Goal: Navigation & Orientation: Go to known website

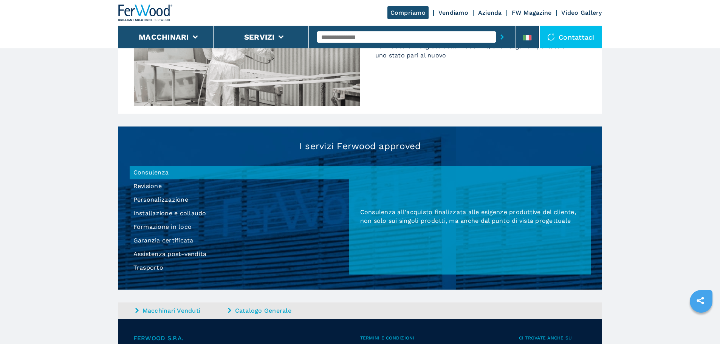
click at [169, 230] on li "Formazione in loco" at bounding box center [239, 227] width 219 height 14
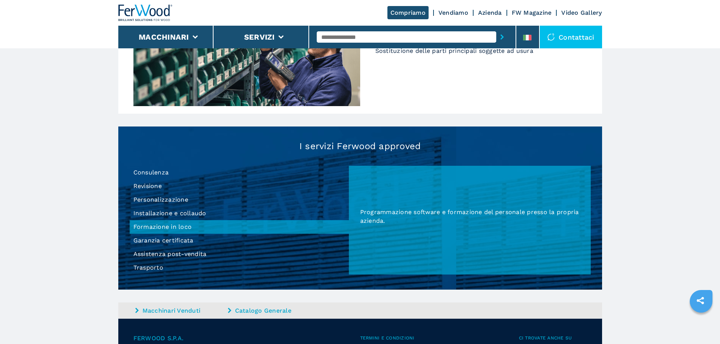
click at [163, 245] on li "Garanzia certificata" at bounding box center [239, 241] width 219 height 14
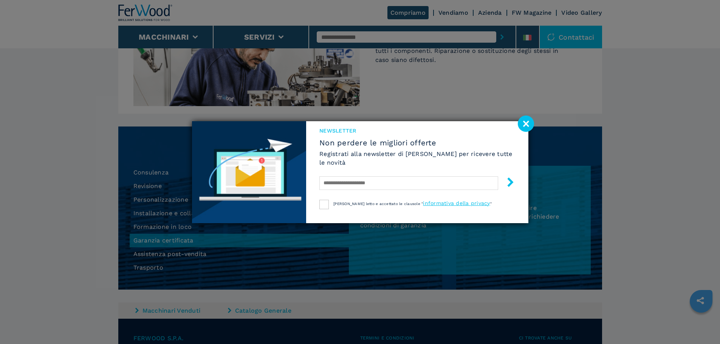
click at [525, 122] on image at bounding box center [526, 124] width 16 height 16
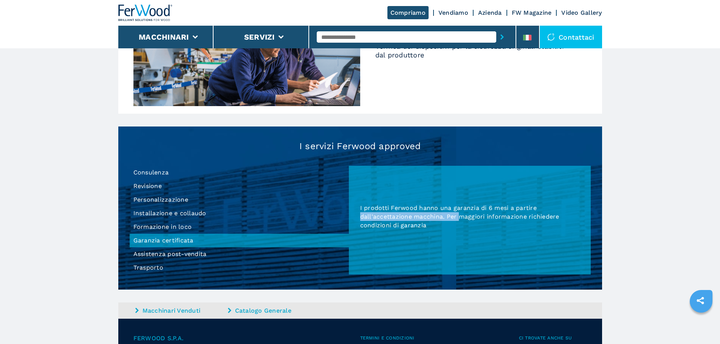
drag, startPoint x: 358, startPoint y: 215, endPoint x: 460, endPoint y: 216, distance: 101.3
click at [460, 216] on div "I prodotti Ferwood hanno una garanzia di 6 mesi a partire dall'accettazione mac…" at bounding box center [470, 220] width 242 height 109
click at [460, 216] on span "I prodotti Ferwood hanno una garanzia di 6 mesi a partire dall'accettazione mac…" at bounding box center [459, 217] width 199 height 25
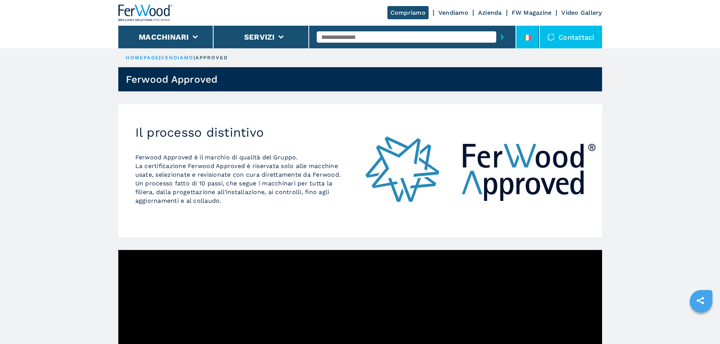
click at [521, 34] on li at bounding box center [527, 37] width 23 height 23
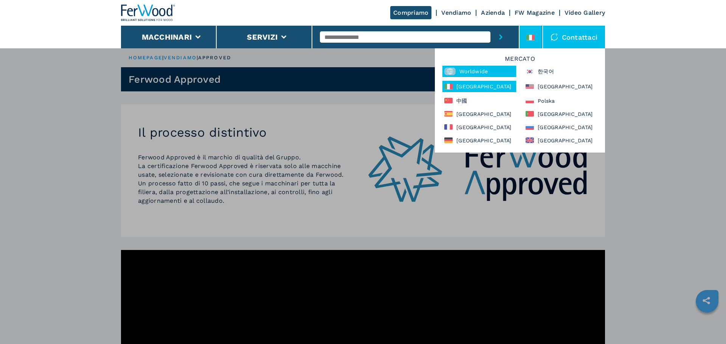
click at [476, 71] on div "Worldwide" at bounding box center [479, 71] width 74 height 11
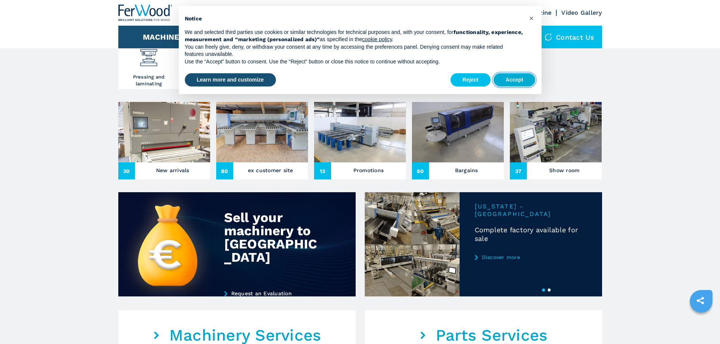
click at [508, 80] on button "Accept" at bounding box center [515, 80] width 42 height 14
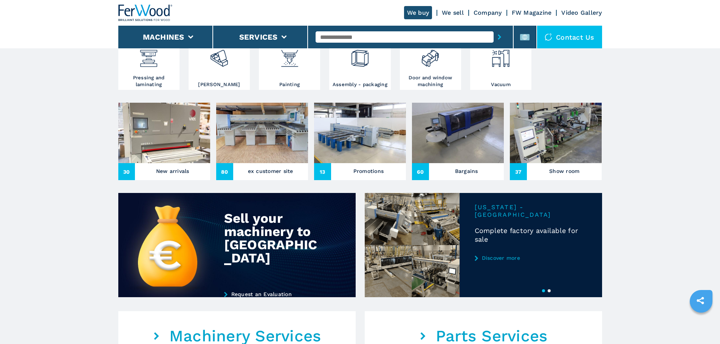
scroll to position [151, 0]
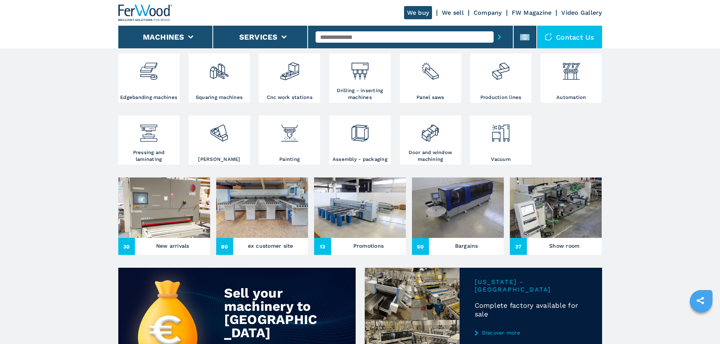
click at [452, 11] on link "We sell" at bounding box center [453, 12] width 22 height 7
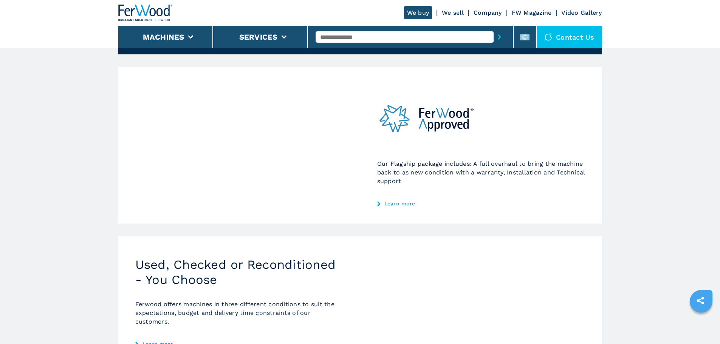
scroll to position [62, 0]
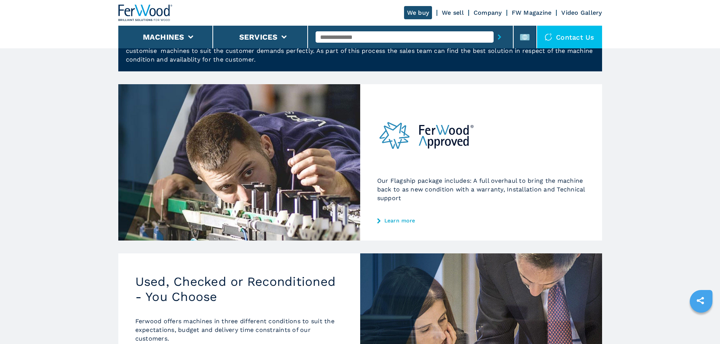
click at [454, 154] on img at bounding box center [426, 136] width 99 height 58
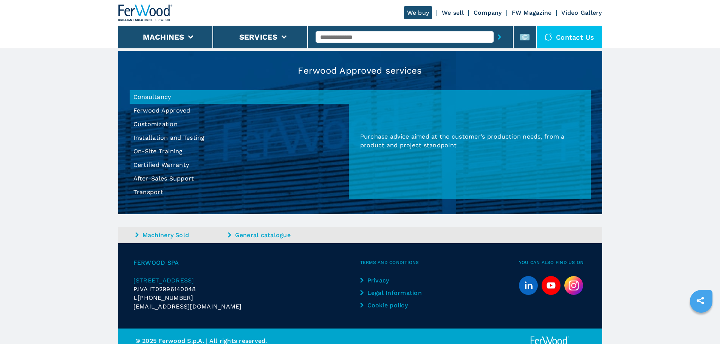
scroll to position [705, 0]
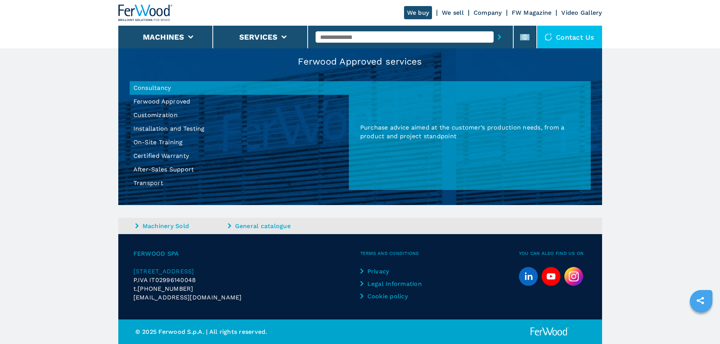
click at [167, 143] on li "On-Site Training" at bounding box center [239, 143] width 219 height 14
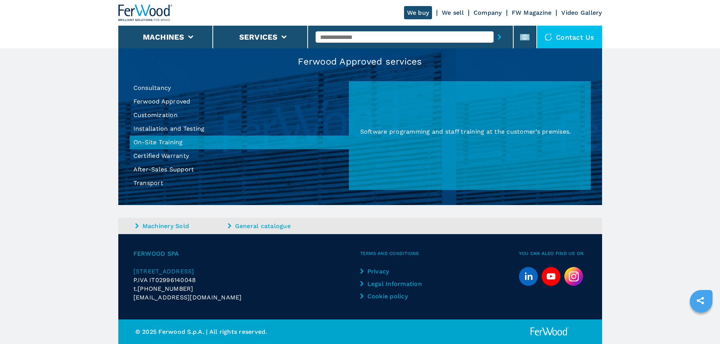
click at [168, 156] on li "Certified Warranty" at bounding box center [239, 156] width 219 height 14
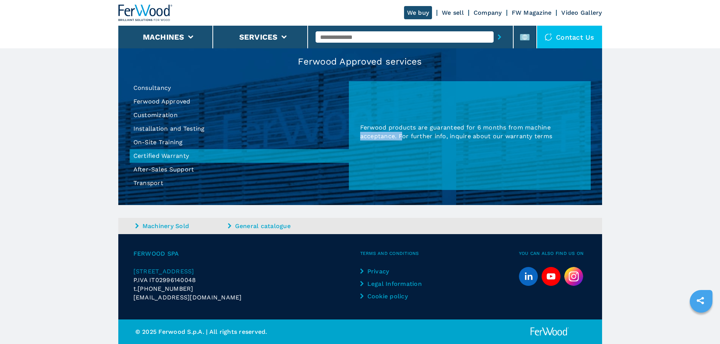
drag, startPoint x: 361, startPoint y: 137, endPoint x: 404, endPoint y: 136, distance: 43.5
click at [404, 136] on p "Ferwood products are guaranteed for 6 months from machine acceptance​. For furt…" at bounding box center [469, 131] width 219 height 17
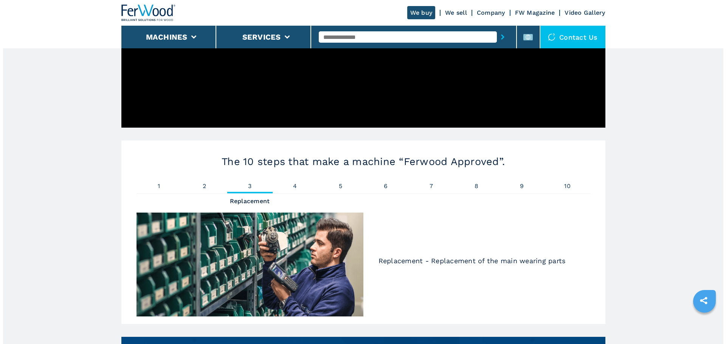
scroll to position [327, 0]
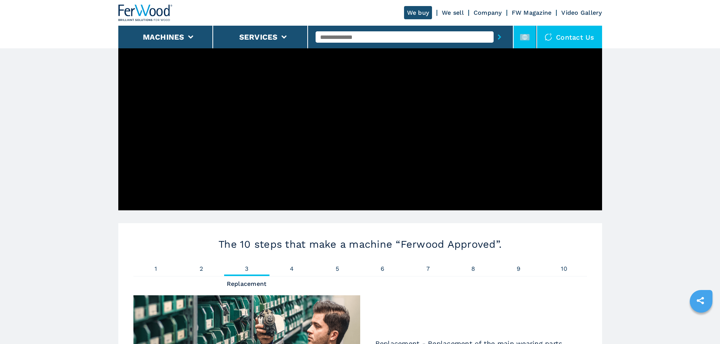
click at [532, 41] on li at bounding box center [525, 37] width 23 height 23
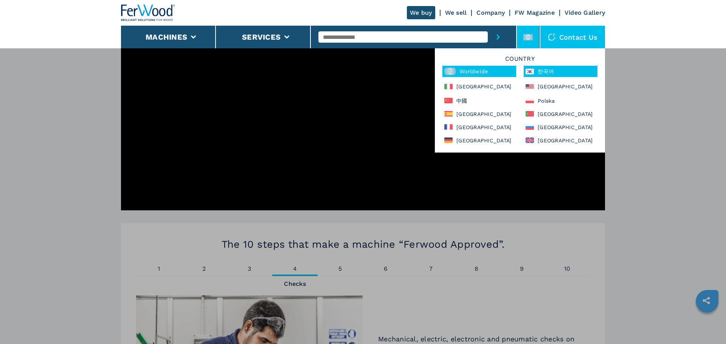
click at [551, 71] on div "한국어" at bounding box center [561, 71] width 74 height 11
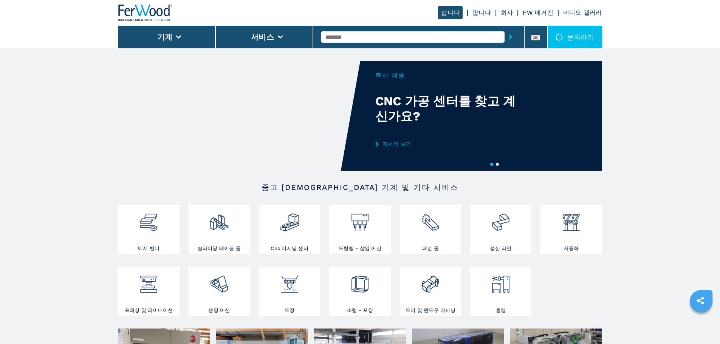
click at [481, 13] on link "팝니다" at bounding box center [482, 12] width 19 height 7
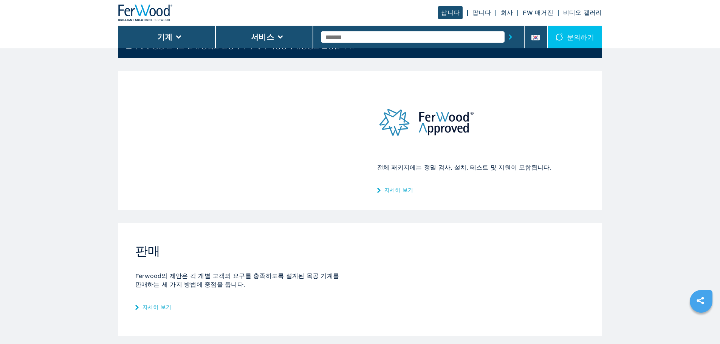
scroll to position [60, 0]
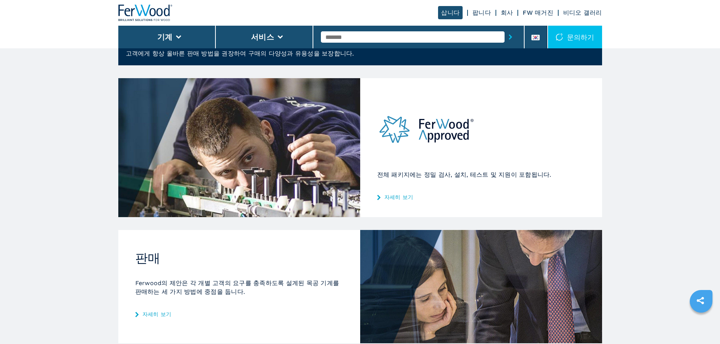
click at [402, 193] on div "전체 패키지에는 정밀 검사, 설치, 테스트 및 지원이 포함됩니다. 자세히 보기" at bounding box center [481, 147] width 242 height 139
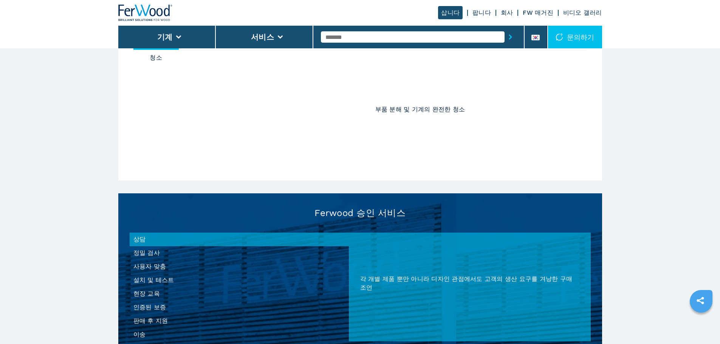
scroll to position [680, 0]
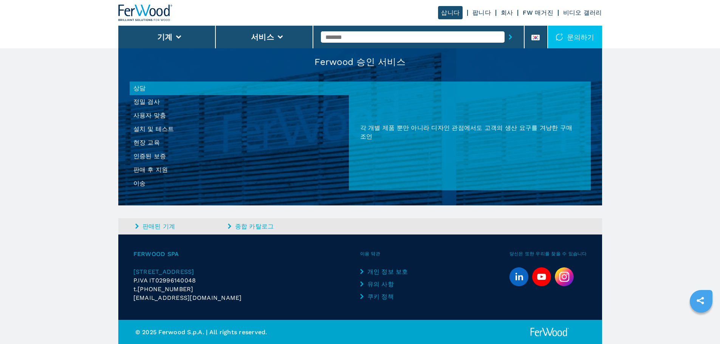
click at [161, 160] on li "인증된 보증" at bounding box center [239, 157] width 219 height 14
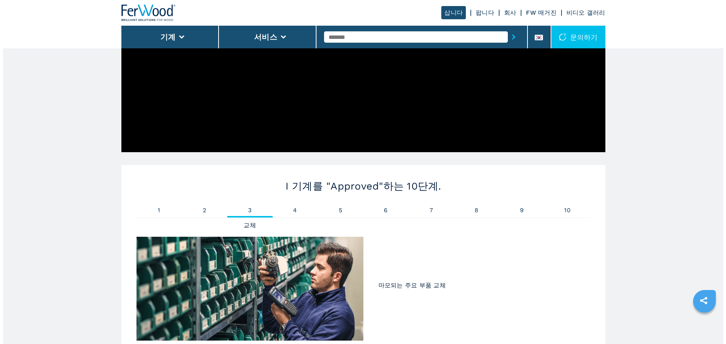
scroll to position [265, 0]
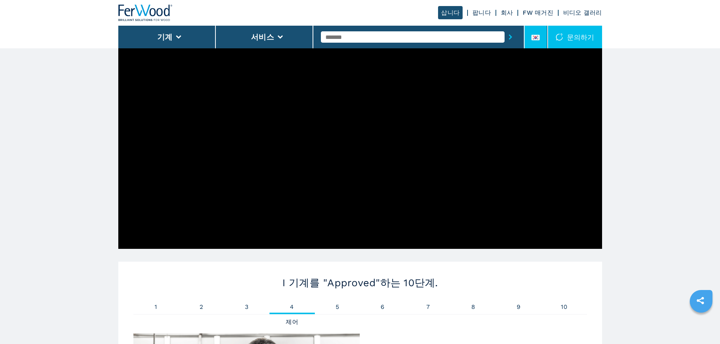
click at [537, 39] on icon at bounding box center [535, 38] width 8 height 6
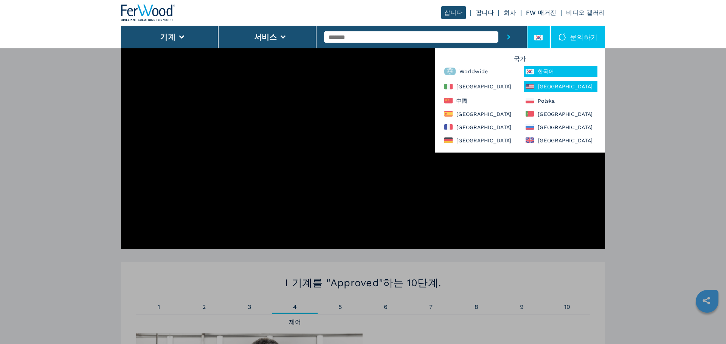
click at [568, 84] on div "[GEOGRAPHIC_DATA]" at bounding box center [561, 86] width 74 height 11
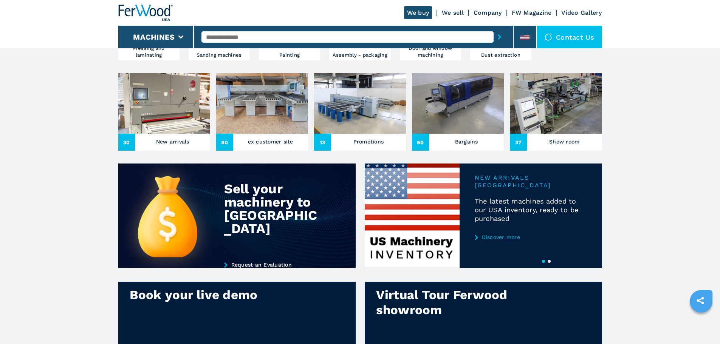
scroll to position [38, 0]
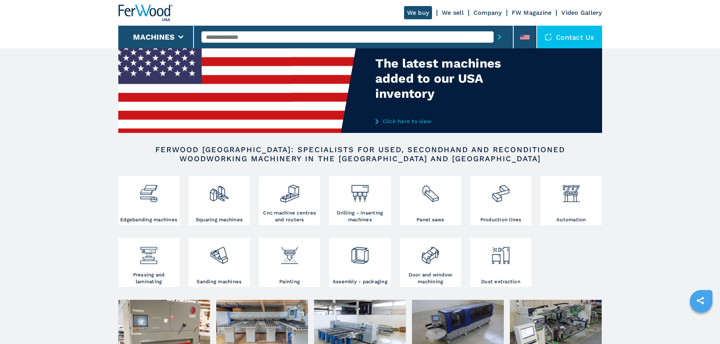
click at [448, 13] on link "We sell" at bounding box center [453, 12] width 22 height 7
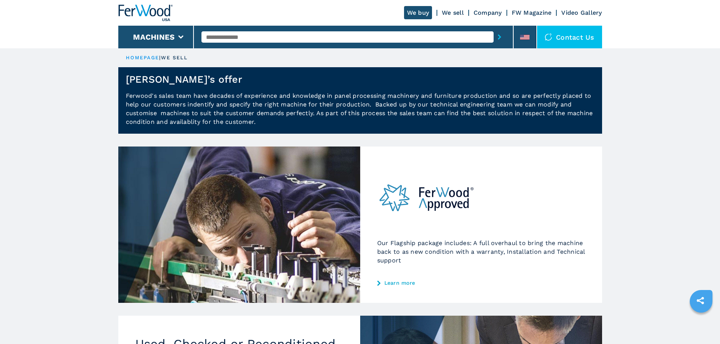
click at [468, 203] on img at bounding box center [426, 198] width 99 height 58
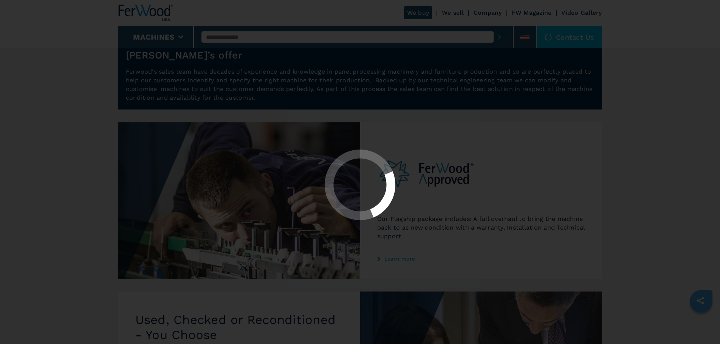
scroll to position [38, 0]
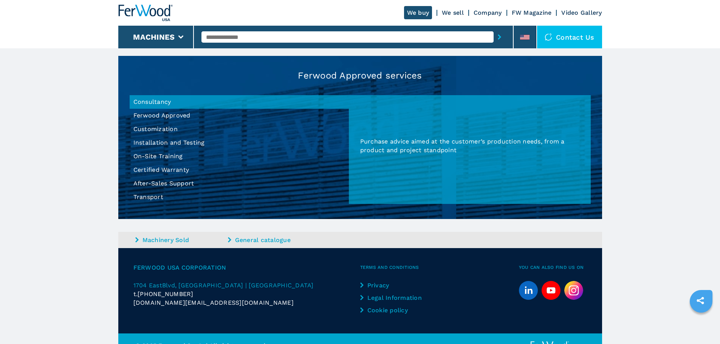
scroll to position [705, 0]
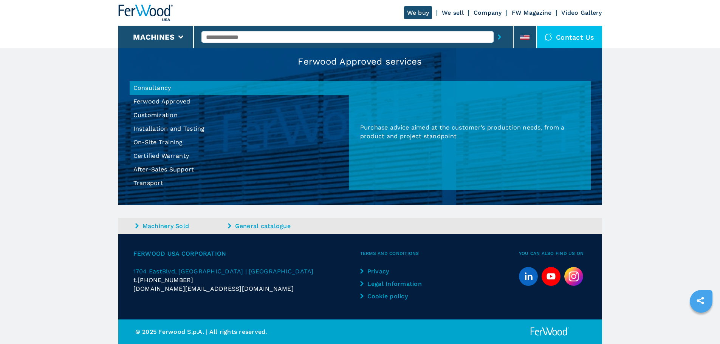
click at [163, 150] on li "Certified Warranty" at bounding box center [239, 156] width 219 height 14
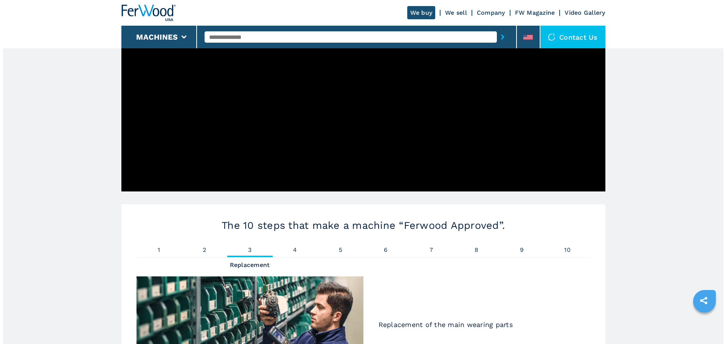
scroll to position [213, 0]
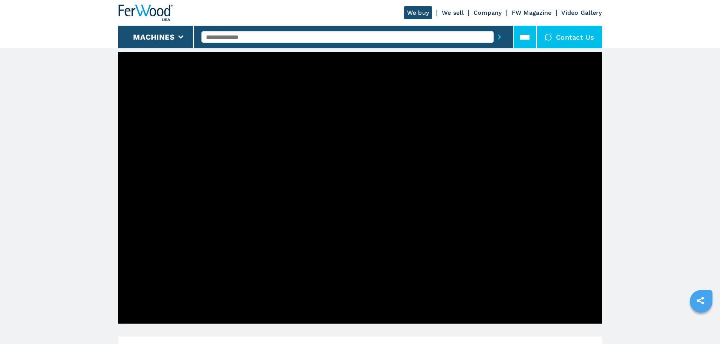
click at [523, 40] on icon at bounding box center [524, 37] width 9 height 9
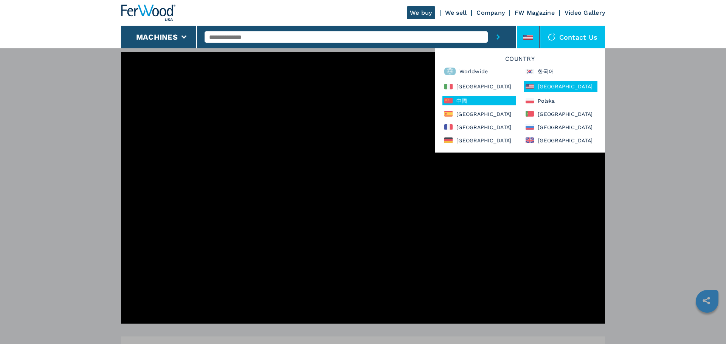
click at [449, 100] on icon at bounding box center [448, 101] width 8 height 6
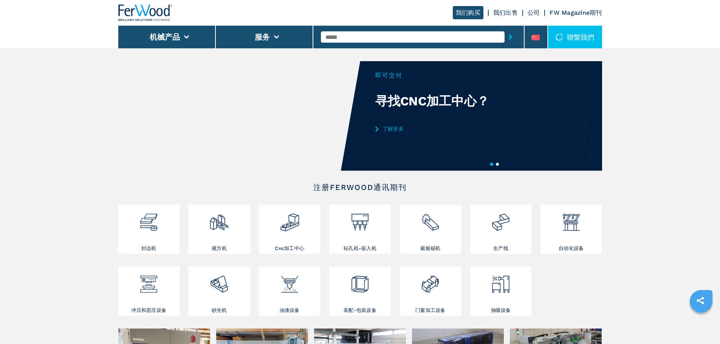
click at [504, 16] on div "我们购买 我们出售 公司 FW Magazine期刊" at bounding box center [360, 13] width 484 height 26
click at [505, 13] on link "我们出售" at bounding box center [505, 12] width 25 height 7
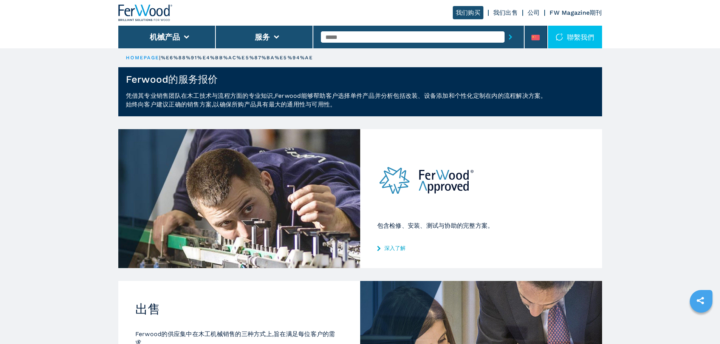
click at [417, 191] on img at bounding box center [426, 181] width 99 height 58
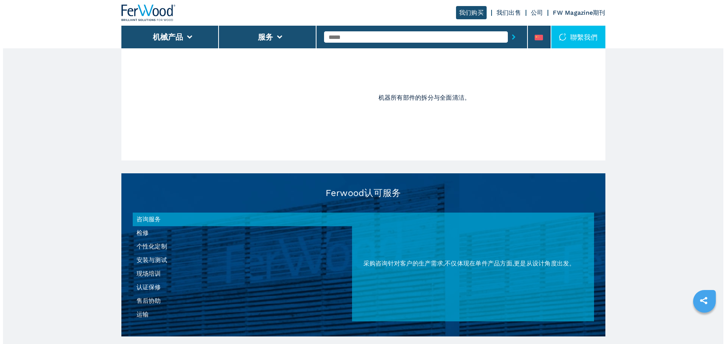
scroll to position [567, 0]
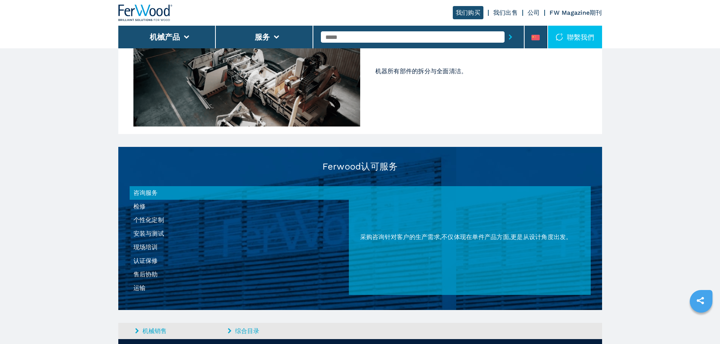
click at [147, 260] on li "认证保修" at bounding box center [239, 261] width 219 height 14
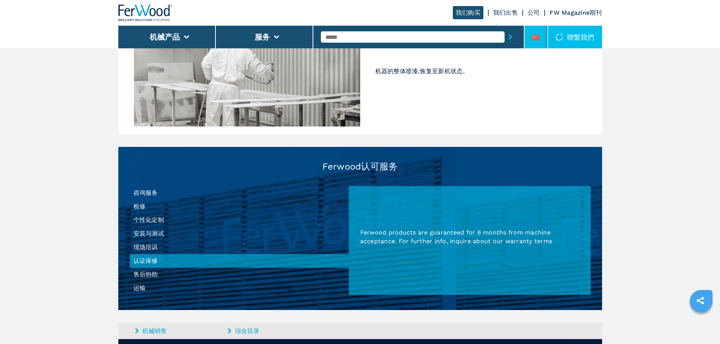
click at [534, 35] on icon at bounding box center [535, 38] width 8 height 6
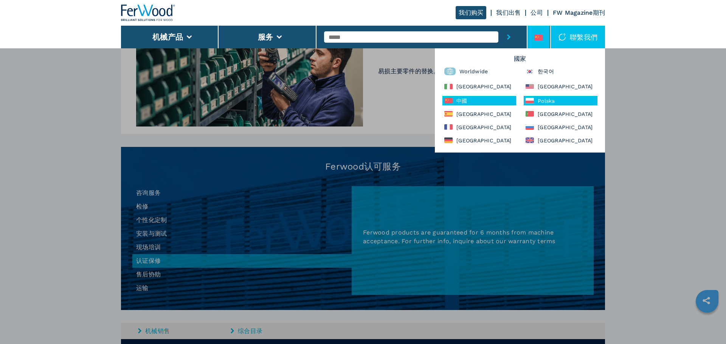
click at [546, 103] on div "Polska" at bounding box center [561, 100] width 74 height 9
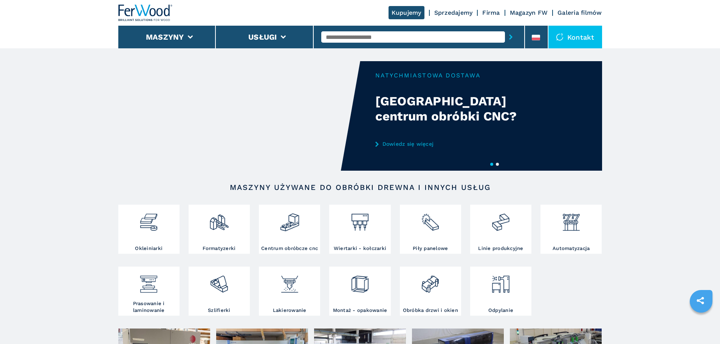
click at [441, 11] on link "Sprzedajemy" at bounding box center [453, 12] width 39 height 7
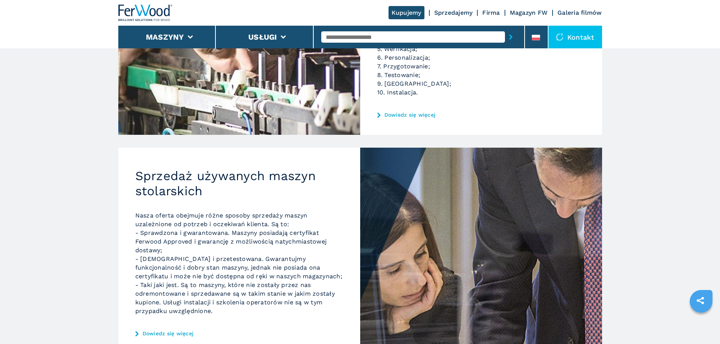
scroll to position [227, 0]
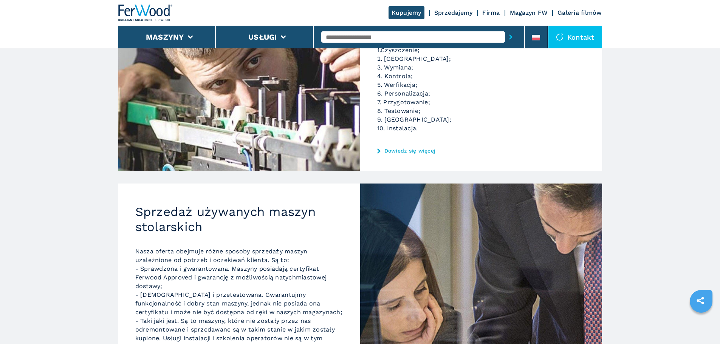
click at [417, 119] on p "1.Czyszczenie; 2. Malowanie; 3. Wymiana; 4. Kontrola; 5. Werfikacja; 6. Persona…" at bounding box center [481, 89] width 208 height 87
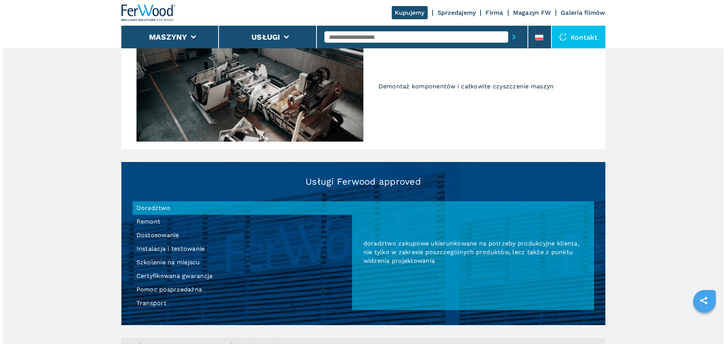
scroll to position [605, 0]
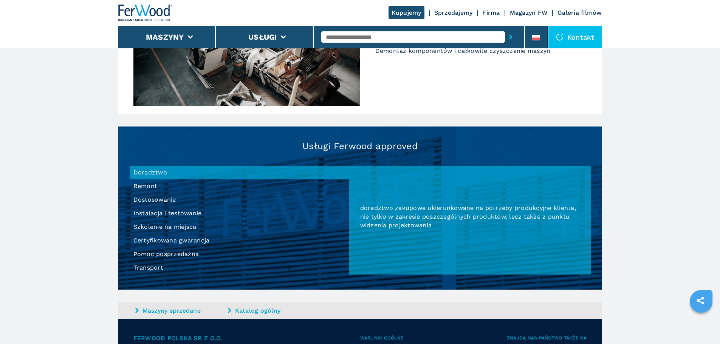
click at [180, 240] on li "Certyfikowana gwarancja" at bounding box center [239, 241] width 219 height 14
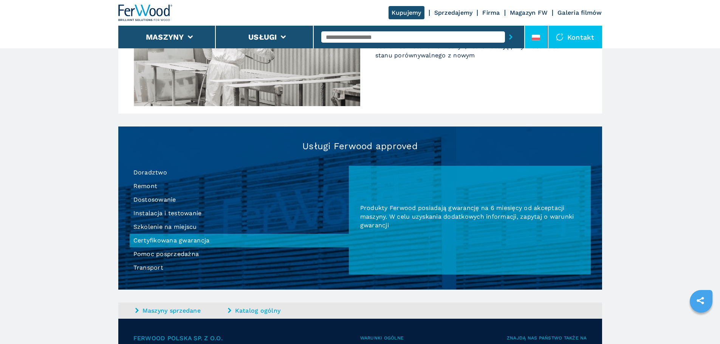
click at [527, 33] on li at bounding box center [536, 37] width 23 height 23
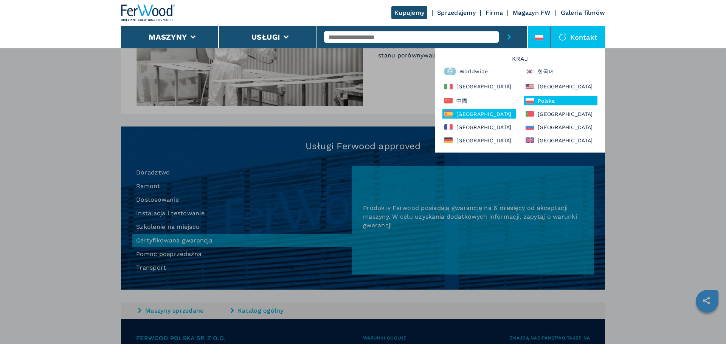
click at [452, 115] on icon at bounding box center [448, 114] width 8 height 6
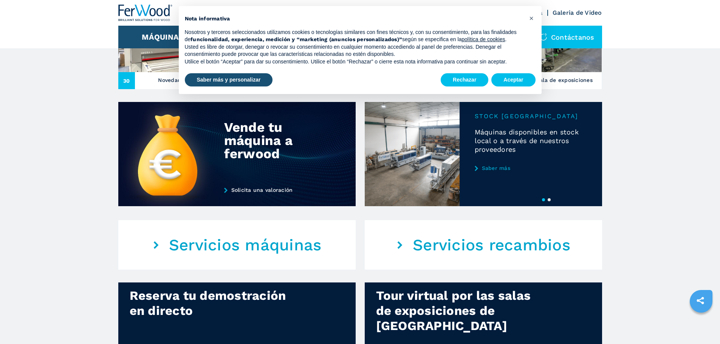
scroll to position [340, 0]
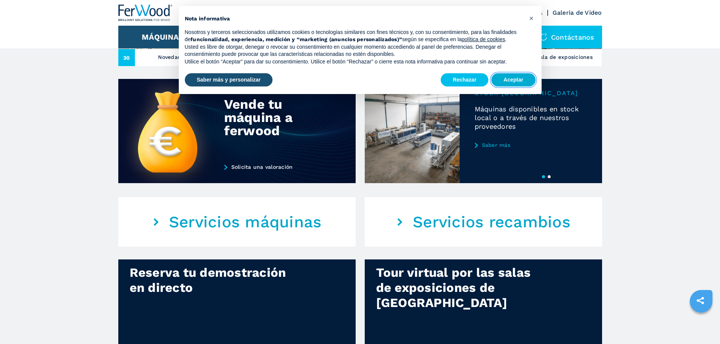
click at [513, 80] on button "Aceptar" at bounding box center [513, 80] width 44 height 14
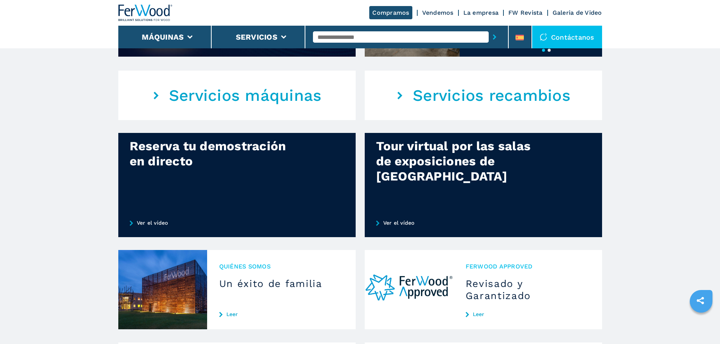
scroll to position [227, 0]
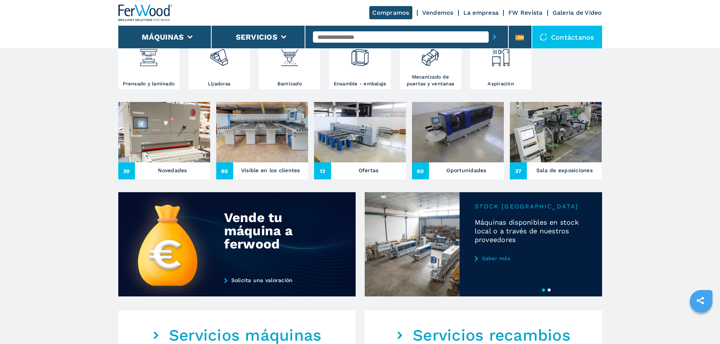
click at [432, 10] on link "Vendemos" at bounding box center [437, 12] width 31 height 7
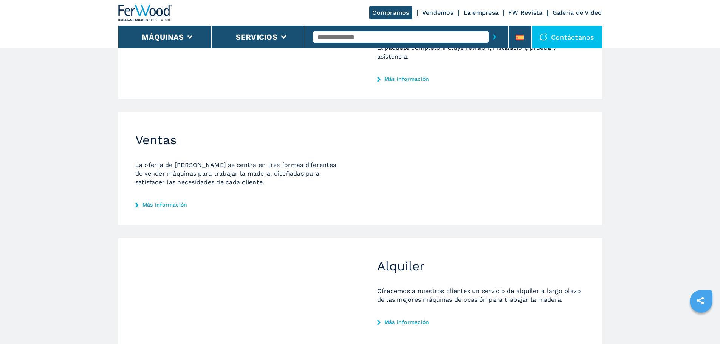
scroll to position [38, 0]
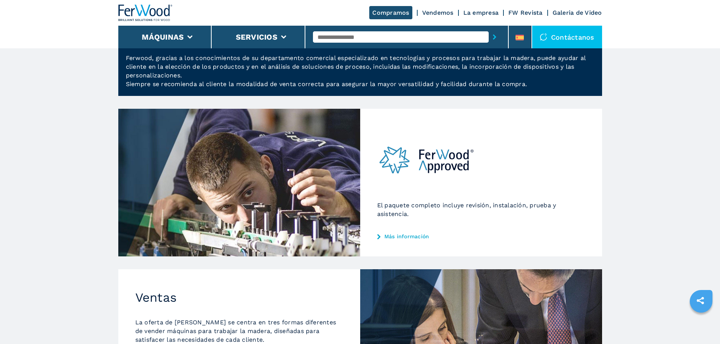
click at [443, 177] on img at bounding box center [426, 161] width 99 height 58
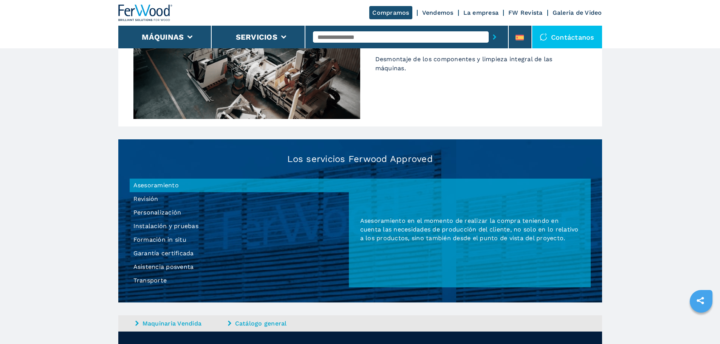
scroll to position [605, 0]
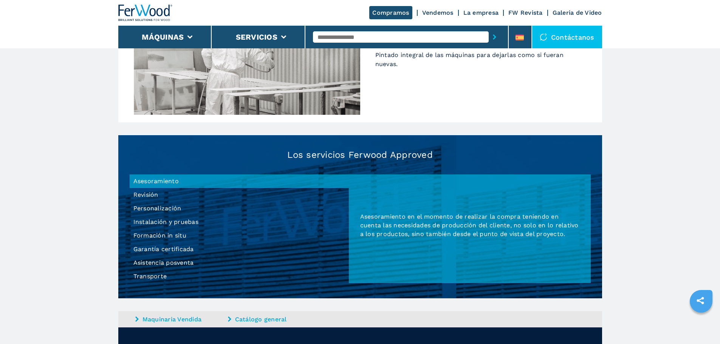
click at [161, 237] on li "Formación in situ" at bounding box center [239, 236] width 219 height 14
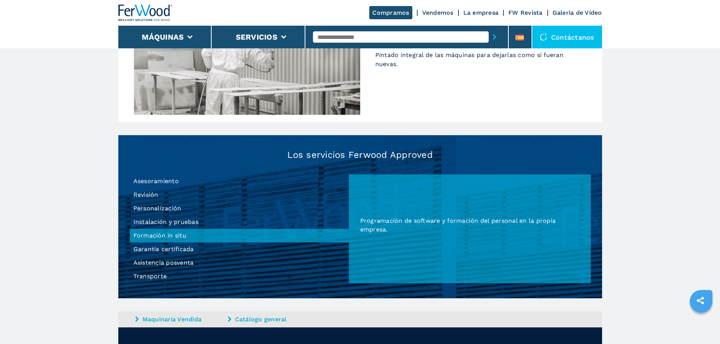
click at [160, 263] on li "Asistencia posventa" at bounding box center [239, 263] width 219 height 14
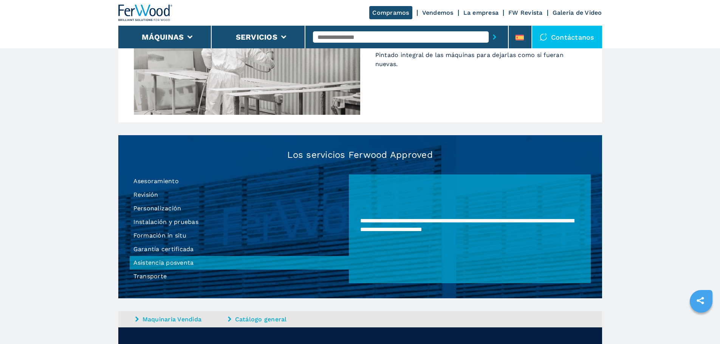
click at [161, 246] on li "Garantía certificada" at bounding box center [239, 250] width 219 height 14
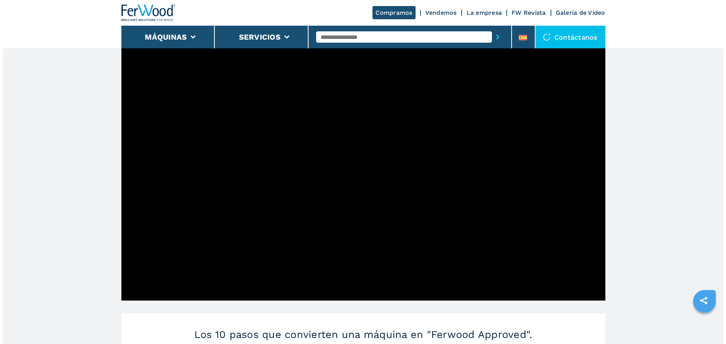
scroll to position [227, 0]
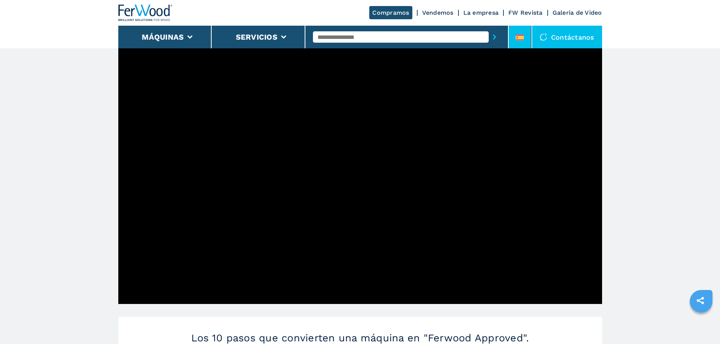
click at [522, 38] on icon at bounding box center [520, 38] width 8 height 6
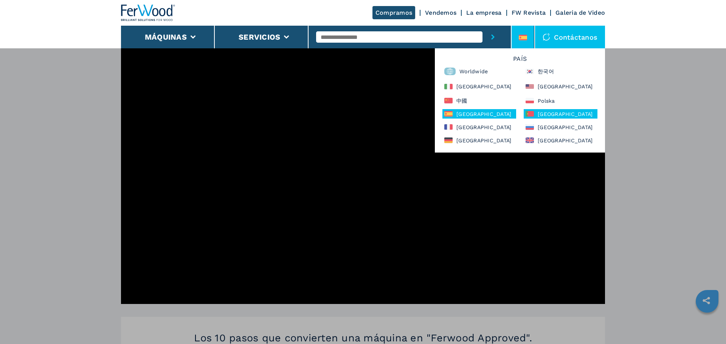
click at [550, 115] on div "[GEOGRAPHIC_DATA]" at bounding box center [561, 113] width 74 height 9
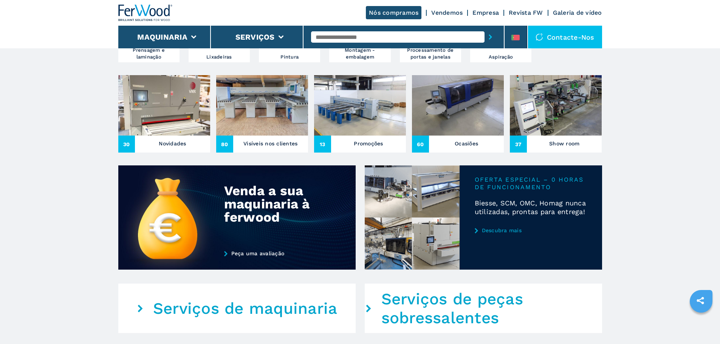
scroll to position [189, 0]
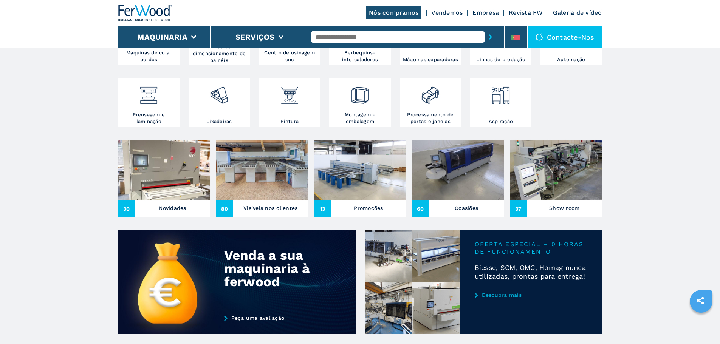
click at [441, 14] on link "Vendemos" at bounding box center [446, 12] width 31 height 7
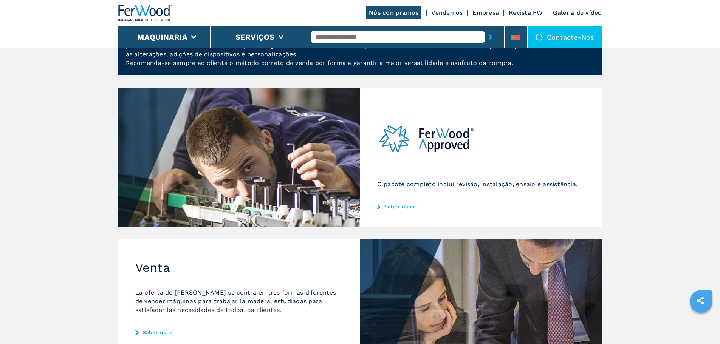
scroll to position [38, 0]
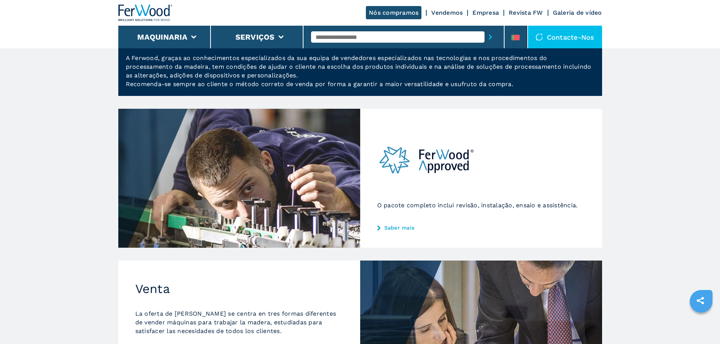
click at [495, 173] on div "O pacote completo inclui revisão, instalação, ensaio e assistência. Saber mais" at bounding box center [481, 178] width 242 height 139
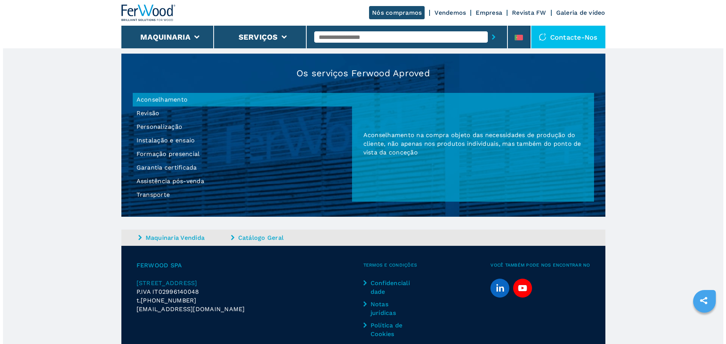
scroll to position [680, 0]
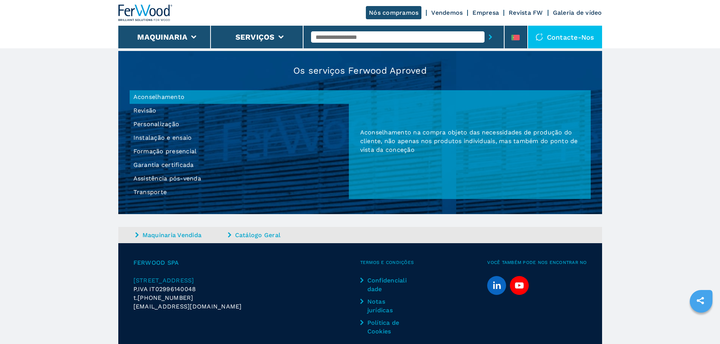
click at [176, 167] on li "Garantia certificada" at bounding box center [239, 165] width 219 height 14
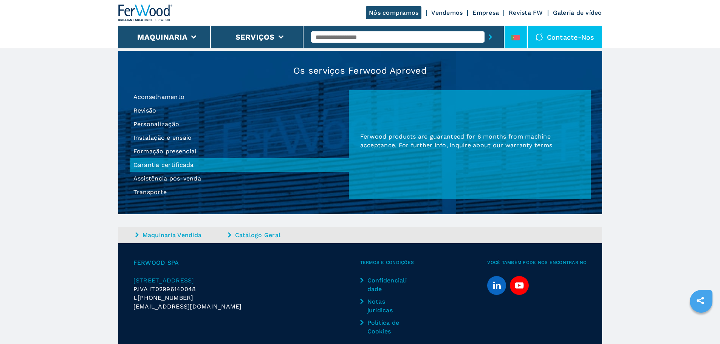
click at [516, 40] on icon at bounding box center [515, 38] width 8 height 6
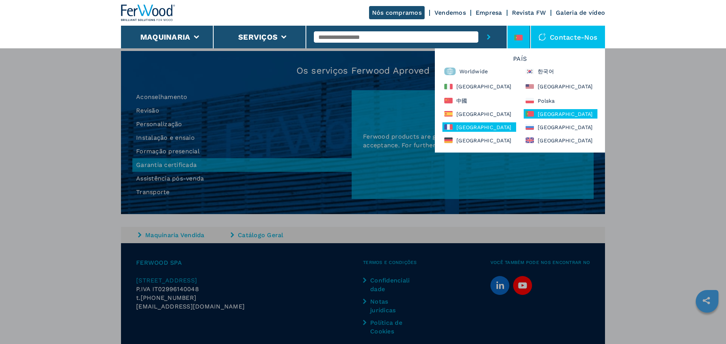
click at [460, 129] on div "[GEOGRAPHIC_DATA]" at bounding box center [479, 126] width 74 height 9
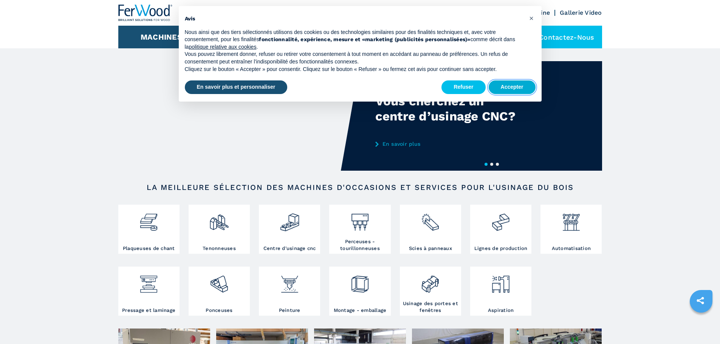
click at [497, 88] on button "Accepter" at bounding box center [512, 88] width 47 height 14
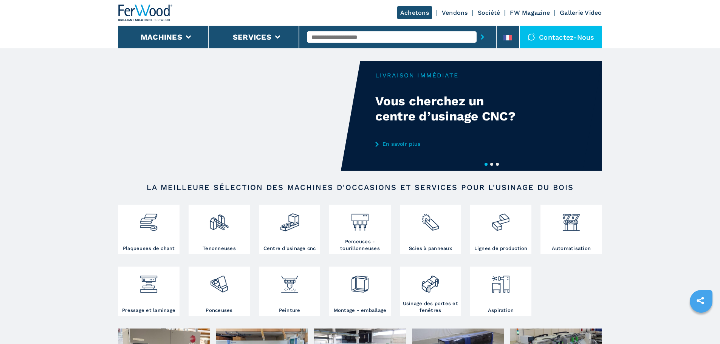
click at [451, 14] on link "Vendons" at bounding box center [455, 12] width 26 height 7
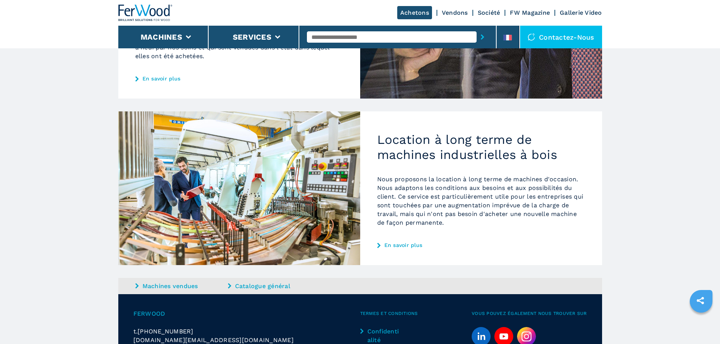
scroll to position [318, 0]
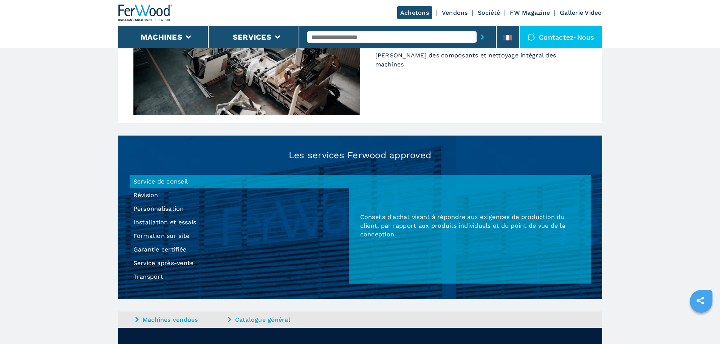
scroll to position [680, 0]
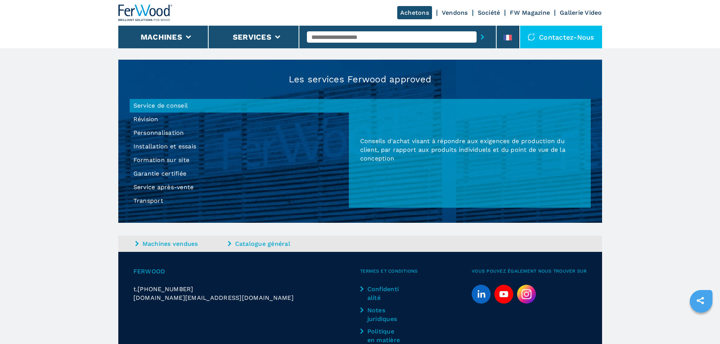
click at [160, 167] on li "Garantie certifiée" at bounding box center [239, 174] width 219 height 14
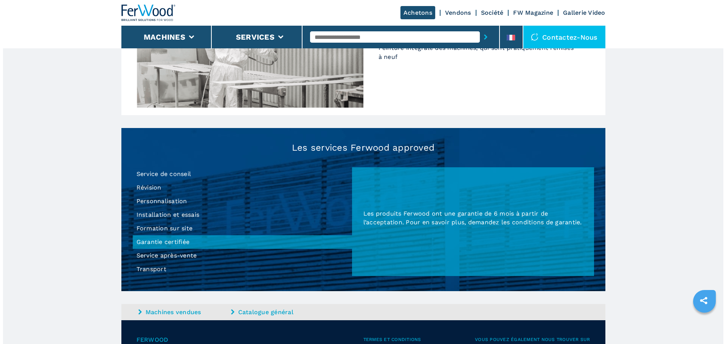
scroll to position [529, 0]
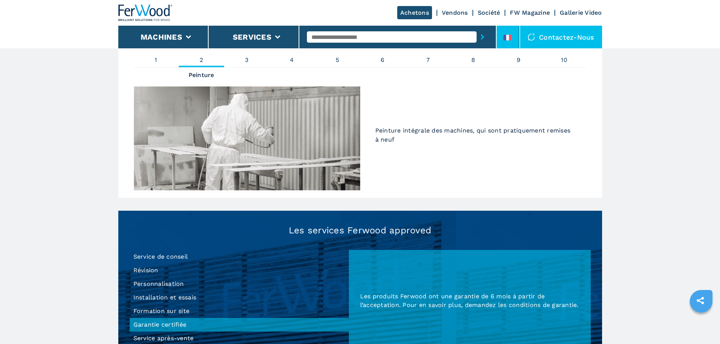
click at [509, 31] on li at bounding box center [508, 37] width 23 height 23
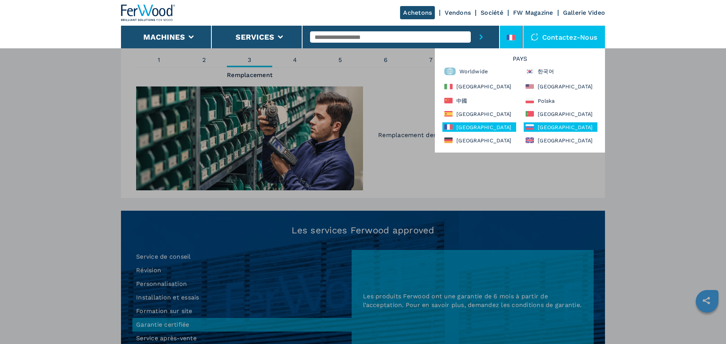
click at [541, 126] on div "Россия" at bounding box center [561, 126] width 74 height 9
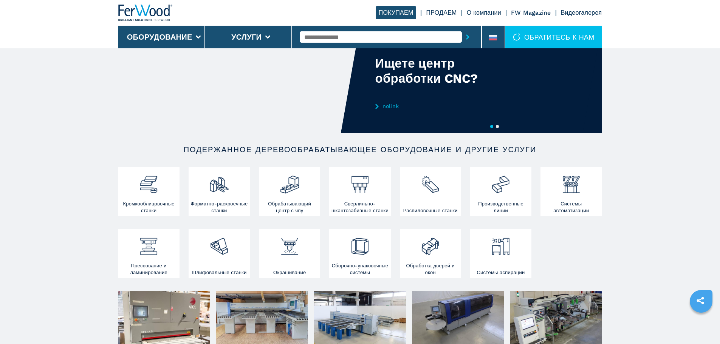
click at [439, 11] on link "ПРОДАЕМ" at bounding box center [441, 12] width 31 height 7
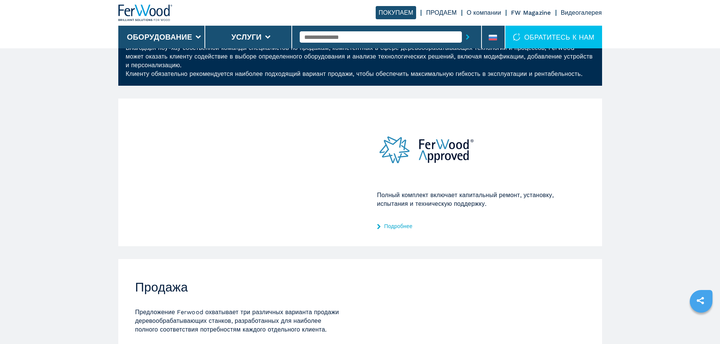
scroll to position [36, 0]
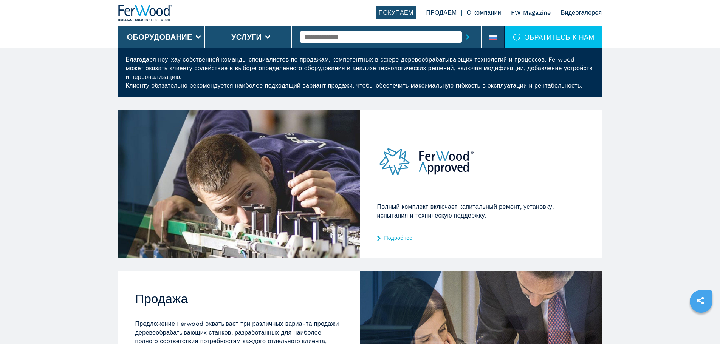
click at [475, 175] on img at bounding box center [426, 162] width 99 height 58
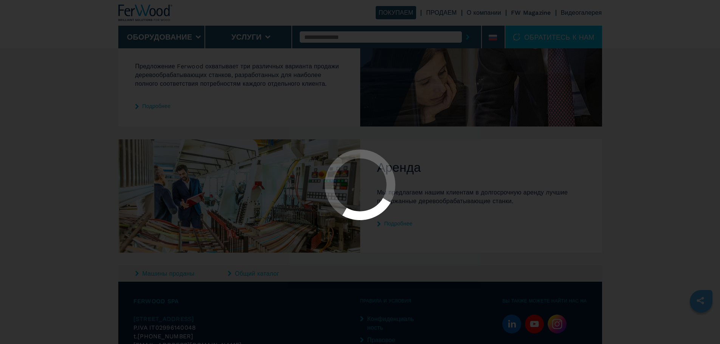
scroll to position [371, 0]
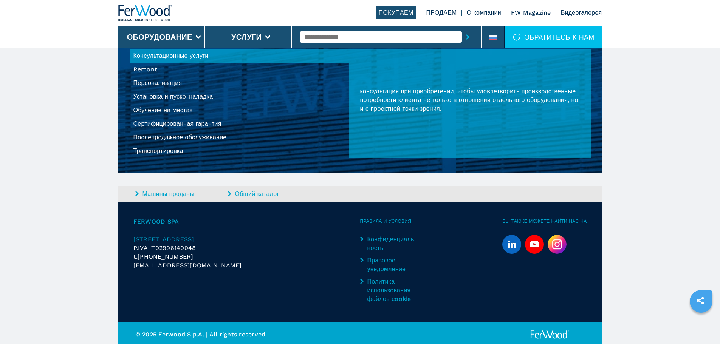
scroll to position [743, 0]
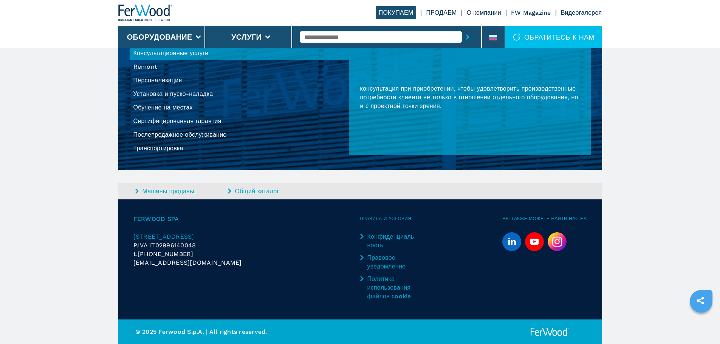
click at [186, 126] on li "Сертифицированная гарантия" at bounding box center [239, 122] width 219 height 14
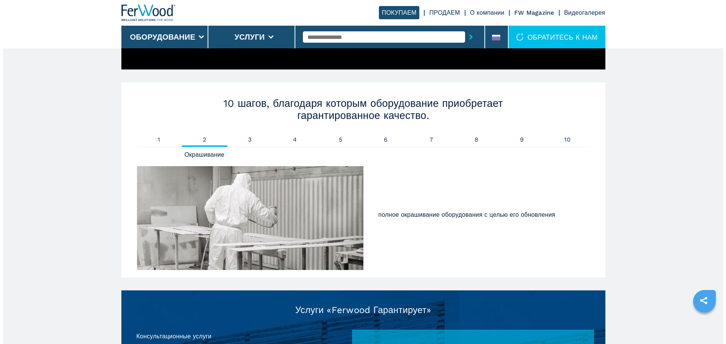
scroll to position [441, 0]
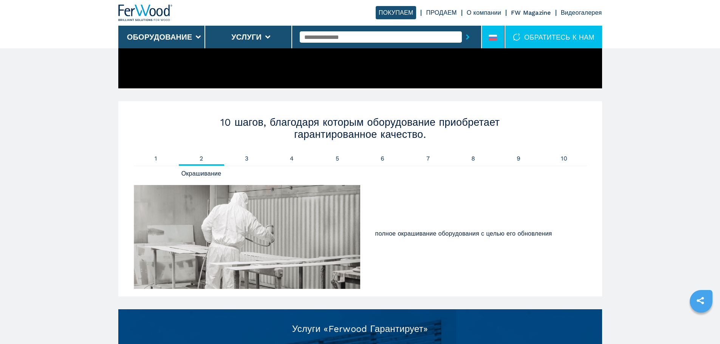
click at [489, 40] on icon at bounding box center [493, 39] width 8 height 2
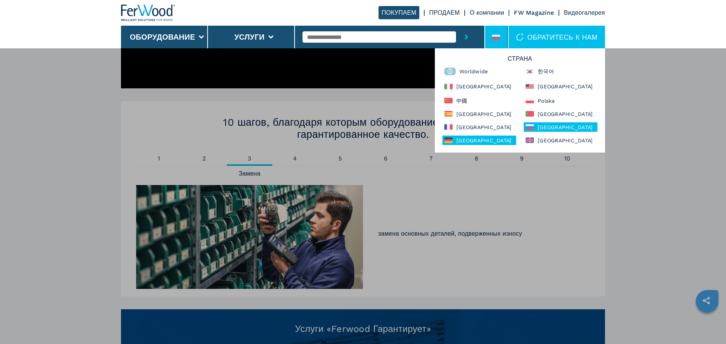
click at [474, 143] on div "Deutschland" at bounding box center [479, 140] width 74 height 9
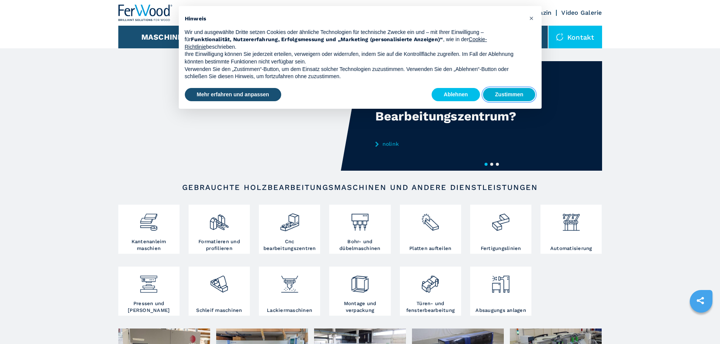
click at [500, 95] on button "Zustimmen" at bounding box center [509, 95] width 53 height 14
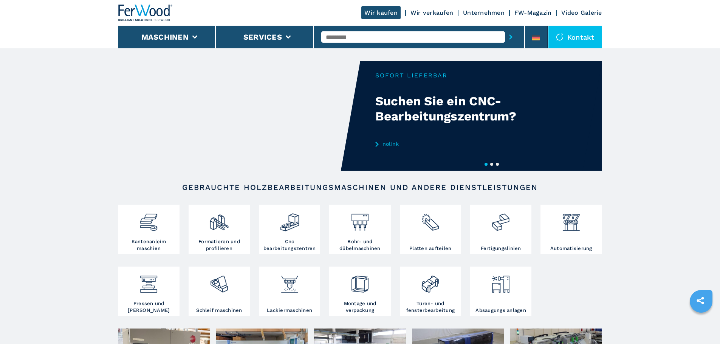
click at [435, 8] on div "Wir kaufen Wir verkaufen Unternehmen FW-Magazin Video Galerie" at bounding box center [360, 13] width 484 height 26
click at [437, 13] on link "Wir verkaufen" at bounding box center [432, 12] width 43 height 7
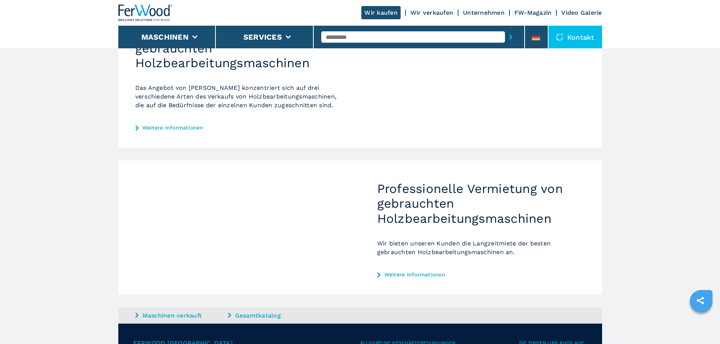
scroll to position [76, 0]
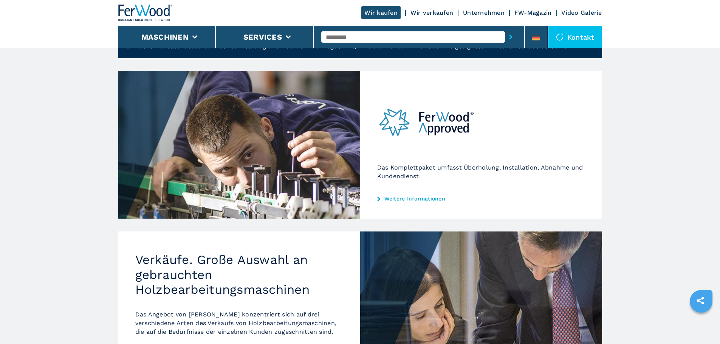
click at [454, 141] on img at bounding box center [426, 123] width 99 height 58
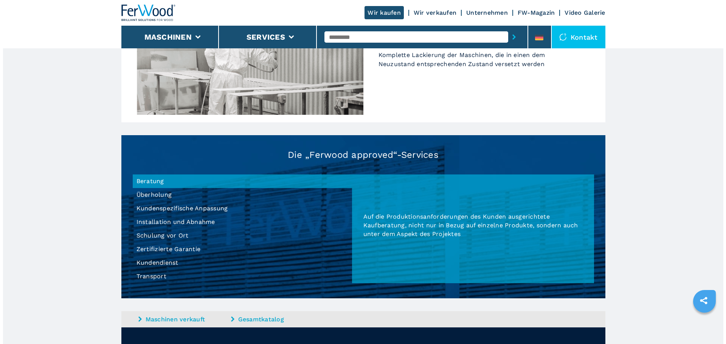
scroll to position [643, 0]
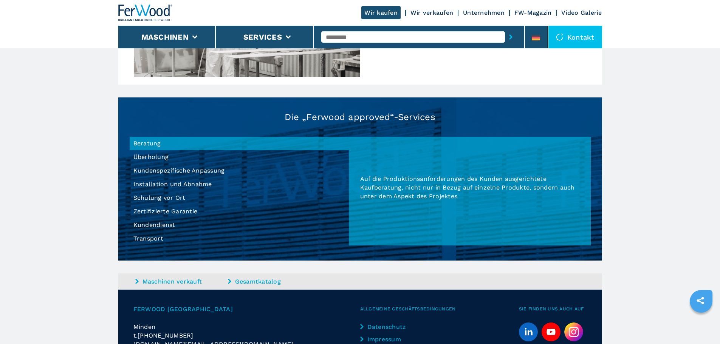
click at [172, 214] on li "Zertifizierte Garantie" at bounding box center [239, 212] width 219 height 14
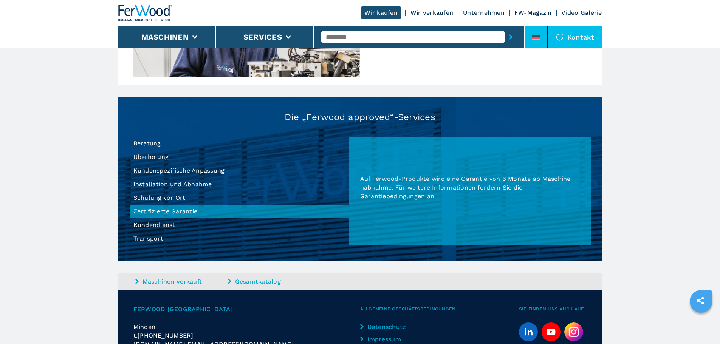
click at [535, 37] on icon at bounding box center [536, 38] width 8 height 6
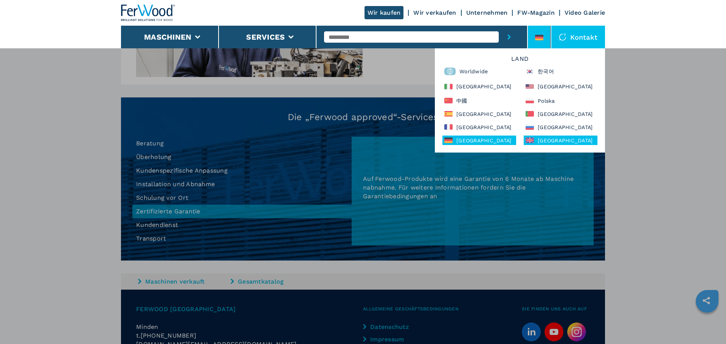
click at [555, 145] on div "United Kingdom" at bounding box center [561, 140] width 74 height 9
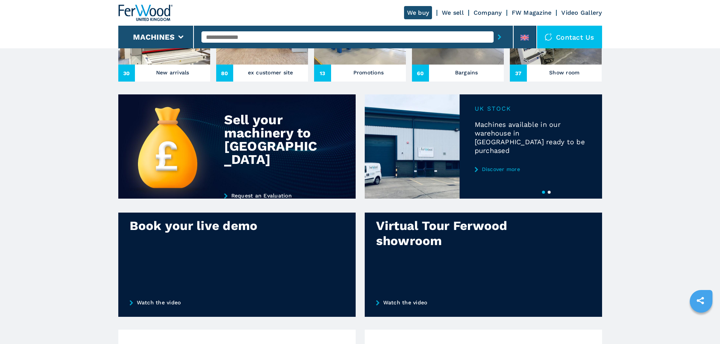
scroll to position [416, 0]
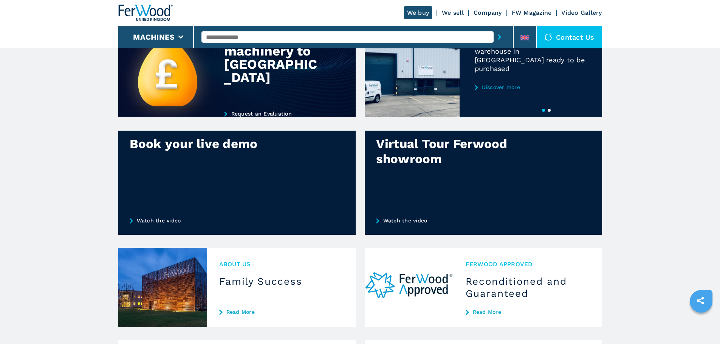
click at [452, 14] on link "We sell" at bounding box center [453, 12] width 22 height 7
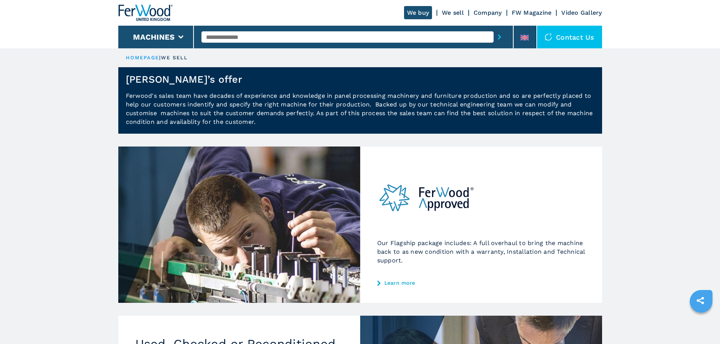
click at [432, 201] on img at bounding box center [426, 198] width 99 height 58
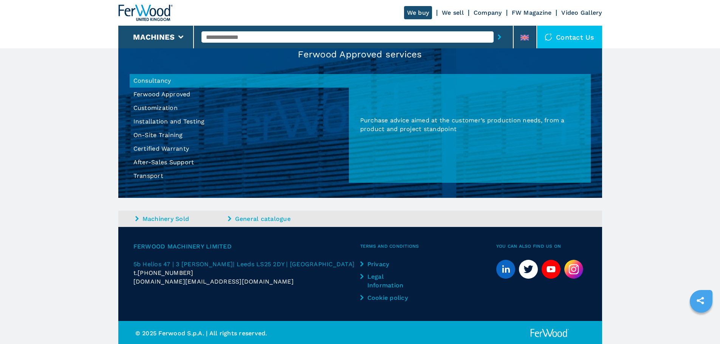
scroll to position [713, 0]
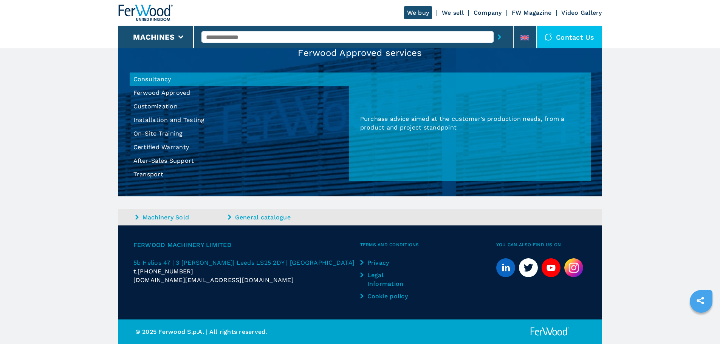
click at [167, 150] on li "Certified Warranty" at bounding box center [239, 148] width 219 height 14
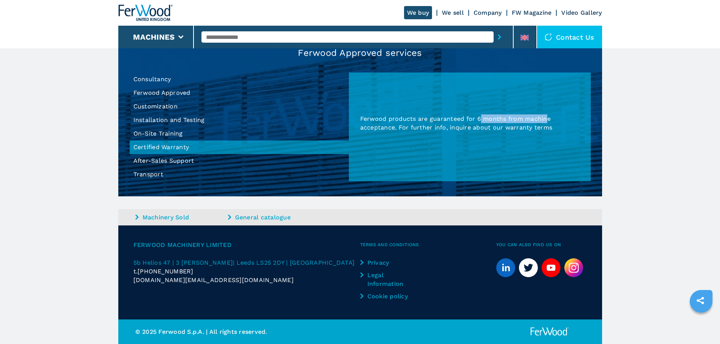
drag, startPoint x: 482, startPoint y: 119, endPoint x: 545, endPoint y: 118, distance: 63.9
click at [545, 118] on span "Ferwood products are guaranteed for 6 months from machine acceptance​. For furt…" at bounding box center [456, 123] width 192 height 16
